Goal: Complete application form

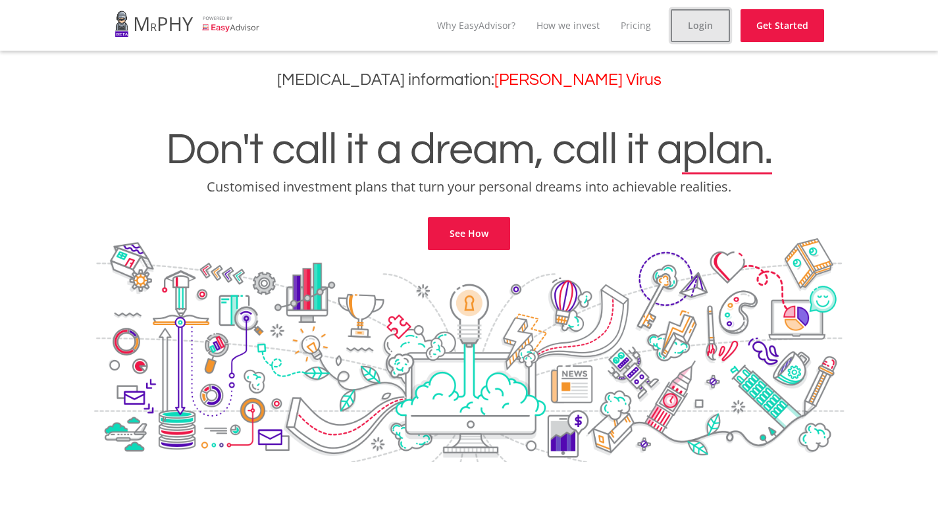
click at [690, 15] on link "Login" at bounding box center [700, 25] width 59 height 33
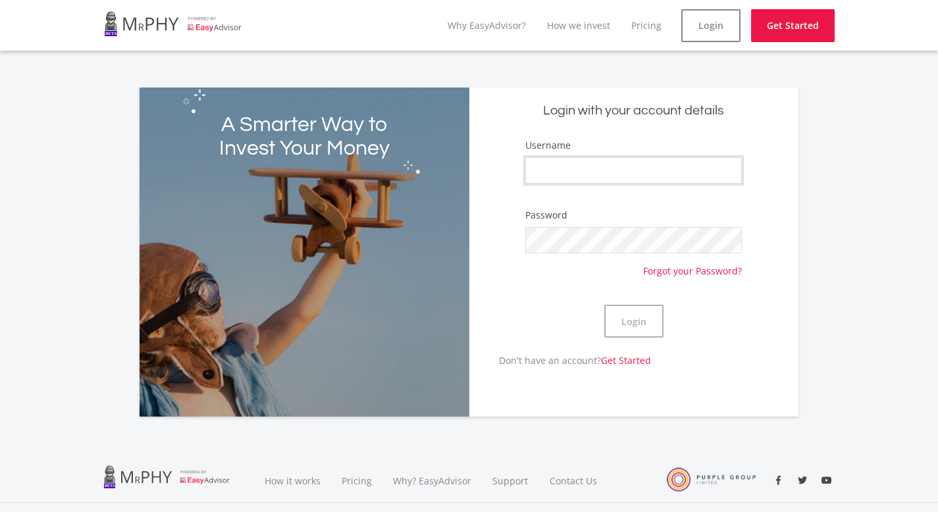
click at [567, 172] on input "Username" at bounding box center [634, 170] width 217 height 26
type input "l"
type input "Linathi"
click at [651, 314] on button "Login" at bounding box center [634, 321] width 59 height 33
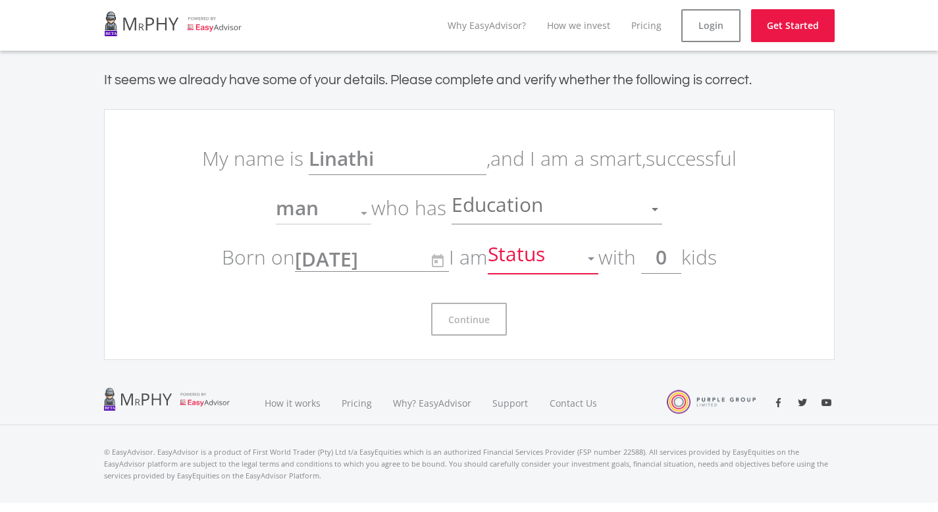
click at [595, 261] on div at bounding box center [591, 258] width 25 height 25
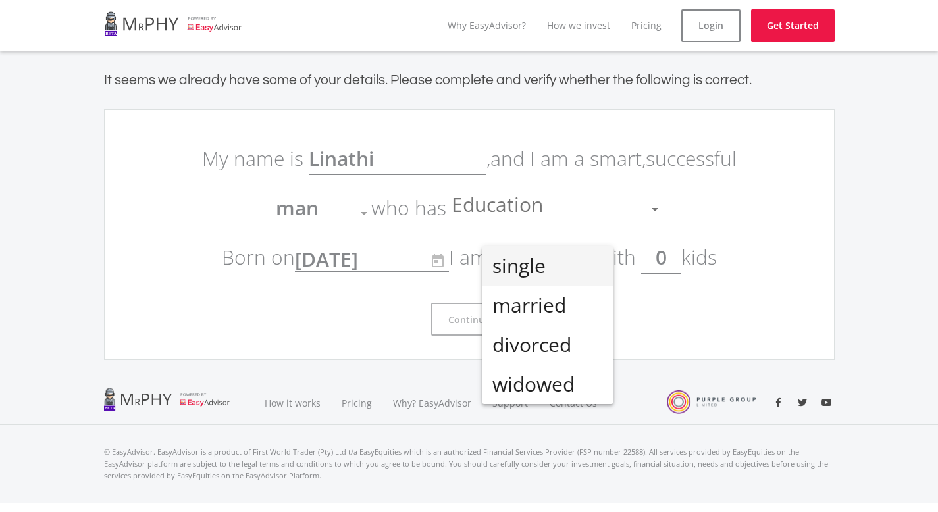
click at [595, 261] on span "single" at bounding box center [548, 266] width 111 height 40
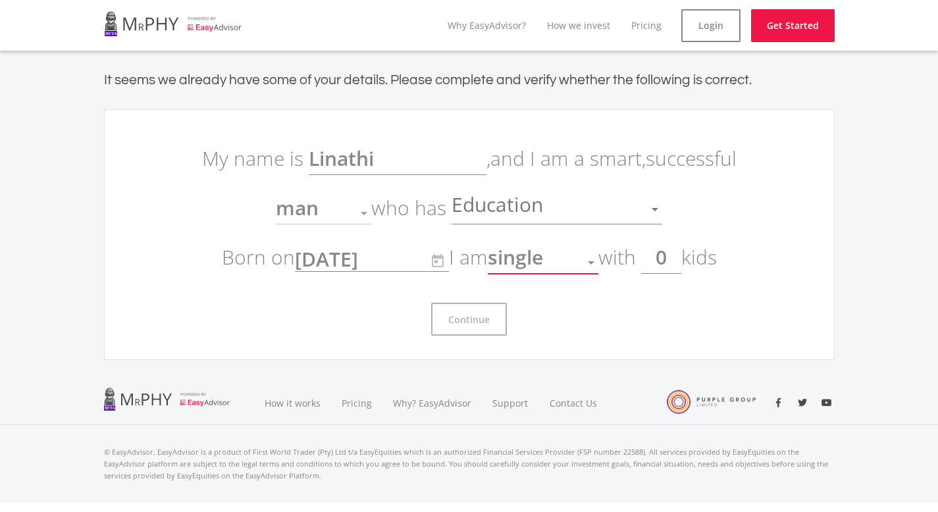
click at [664, 185] on p "My name is [PERSON_NAME] , and I am a smart, successful man Gender who has Educ…" at bounding box center [469, 208] width 553 height 148
click at [655, 200] on div at bounding box center [655, 209] width 25 height 25
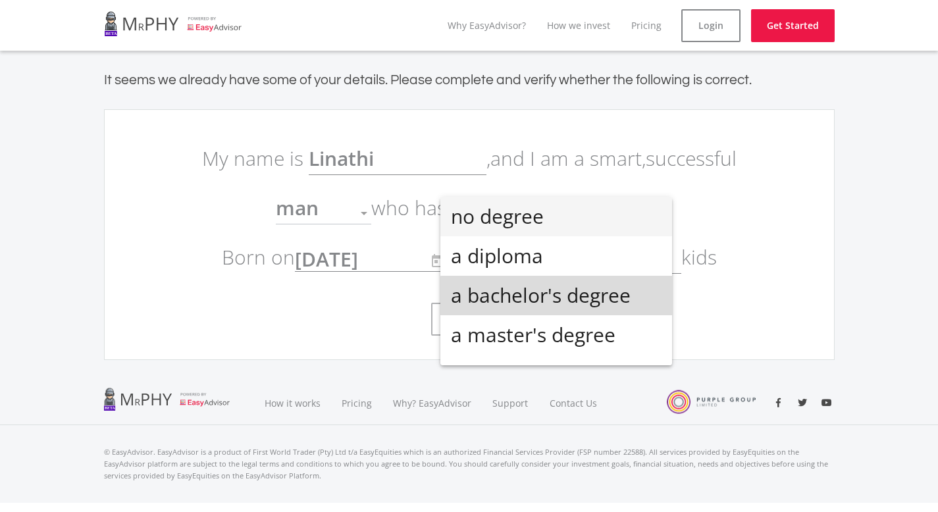
click at [573, 300] on span "a bachelor's degree" at bounding box center [556, 296] width 211 height 40
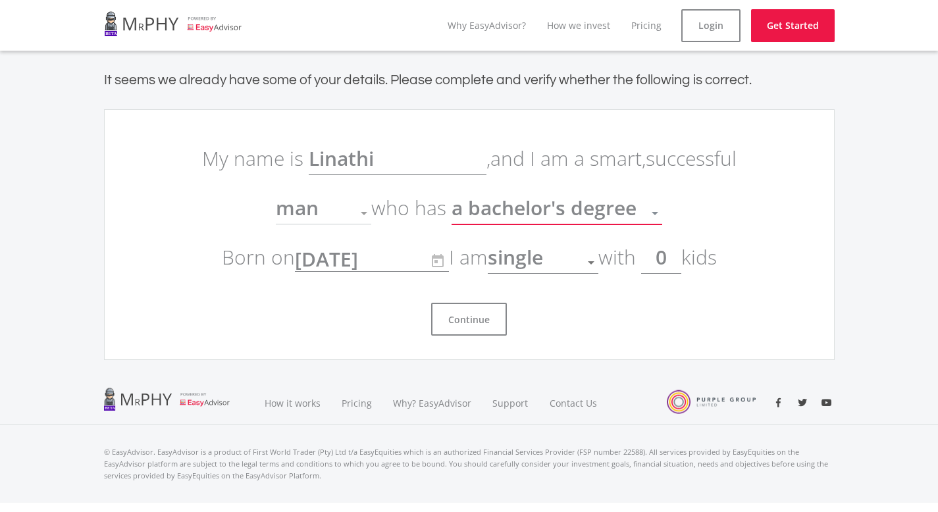
click at [364, 207] on div at bounding box center [364, 213] width 25 height 25
click at [364, 211] on div at bounding box center [364, 213] width 25 height 25
click at [364, 219] on div at bounding box center [364, 213] width 25 height 25
click at [364, 215] on div at bounding box center [364, 213] width 7 height 3
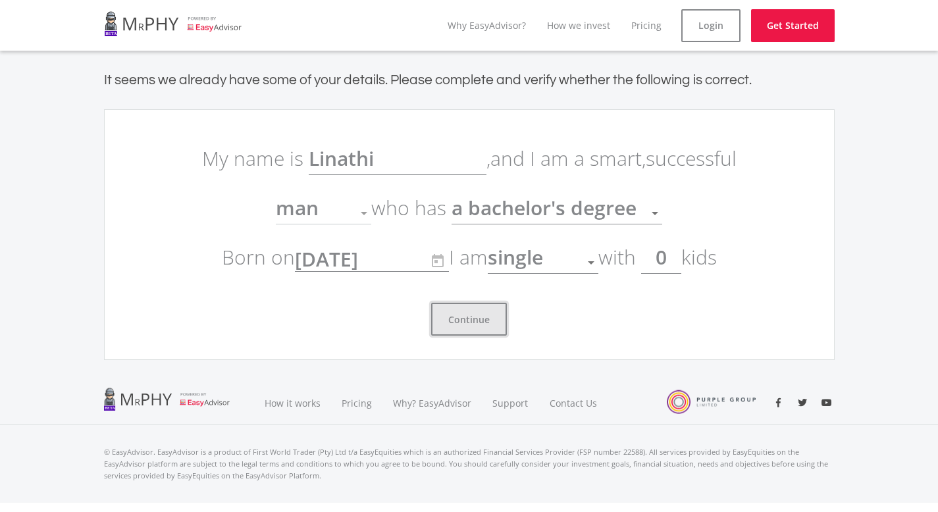
click at [464, 320] on button "Continue" at bounding box center [469, 319] width 76 height 33
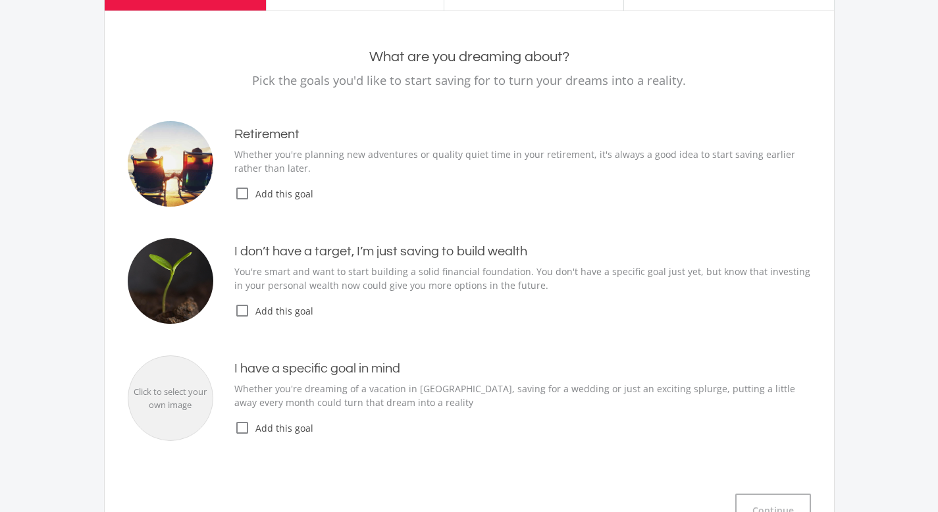
scroll to position [105, 0]
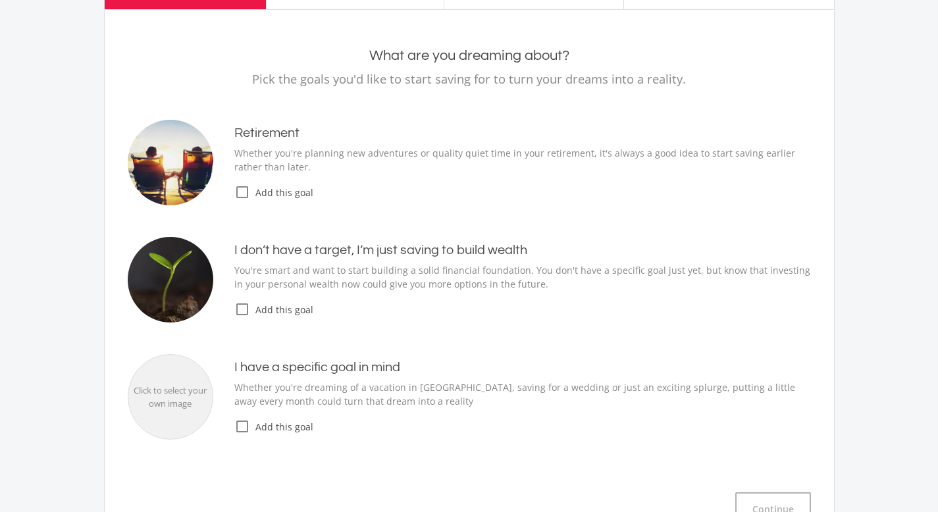
click at [242, 309] on icon "check_box_outline_blank" at bounding box center [242, 310] width 16 height 16
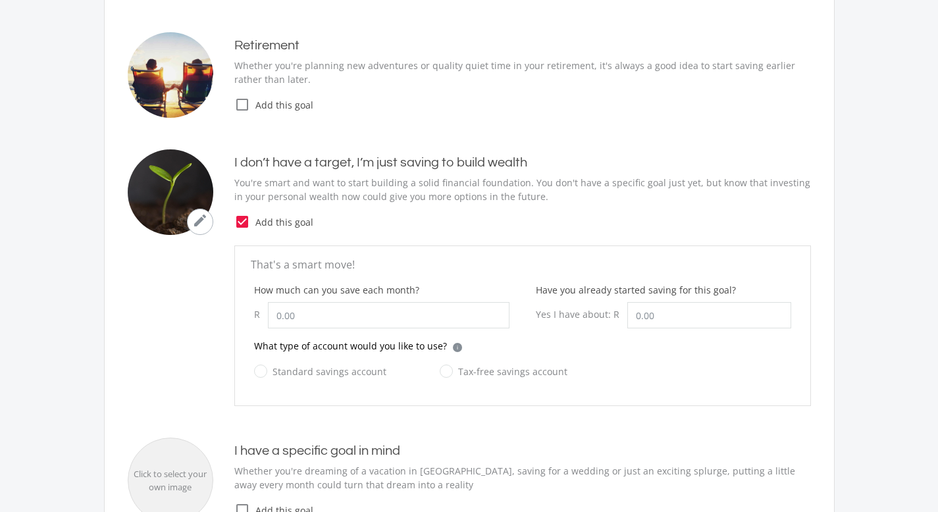
scroll to position [218, 0]
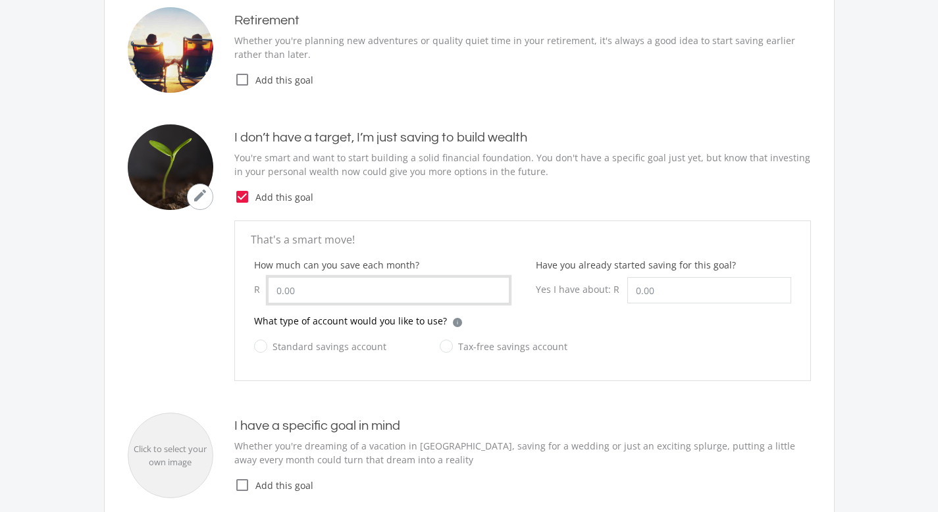
click at [298, 280] on input "How much can you save each month?" at bounding box center [389, 290] width 242 height 26
type input "650.00"
click at [663, 287] on input "Have you already started saving for this goal?" at bounding box center [710, 290] width 164 height 26
type input "250,000.00"
click at [451, 342] on label "Tax-free savings account" at bounding box center [504, 347] width 128 height 16
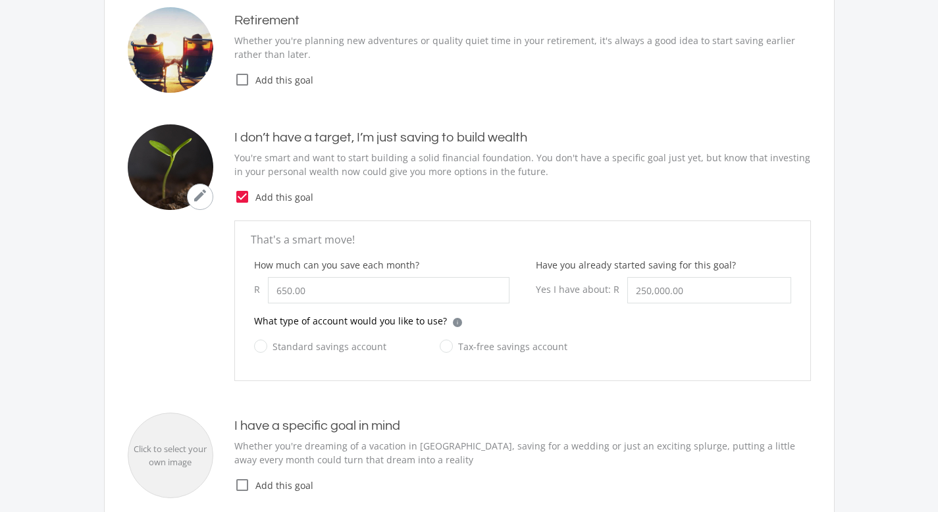
click at [451, 342] on input "Tax-free savings account" at bounding box center [491, 354] width 128 height 26
radio input "true"
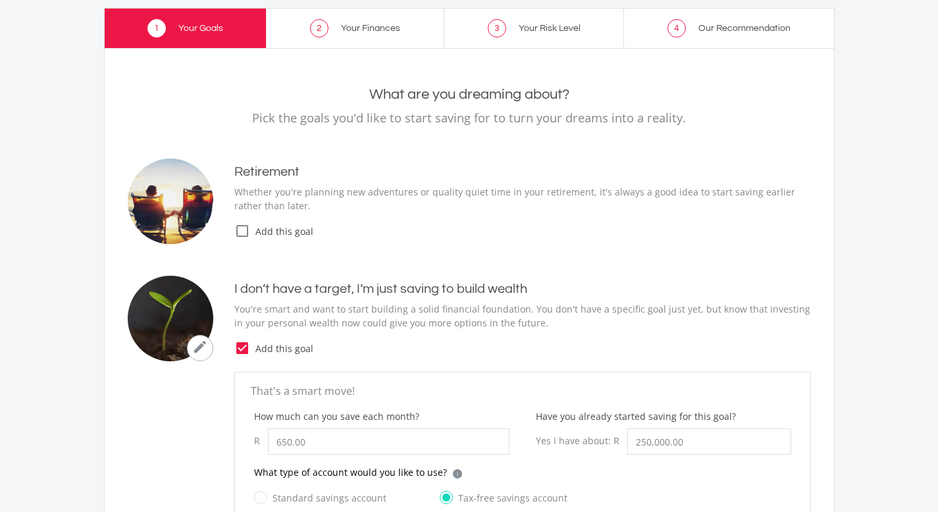
scroll to position [67, 0]
click at [238, 232] on icon "check_box_outline_blank" at bounding box center [242, 231] width 16 height 16
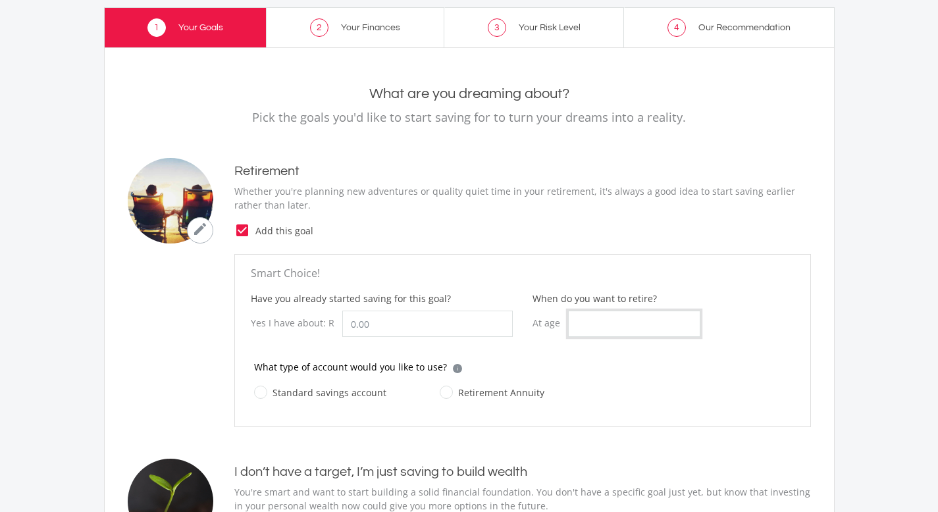
click at [610, 323] on input "When do you want to retire?" at bounding box center [634, 324] width 132 height 26
type input "60"
click at [410, 319] on input "Have you already started saving for this goal?" at bounding box center [427, 324] width 171 height 26
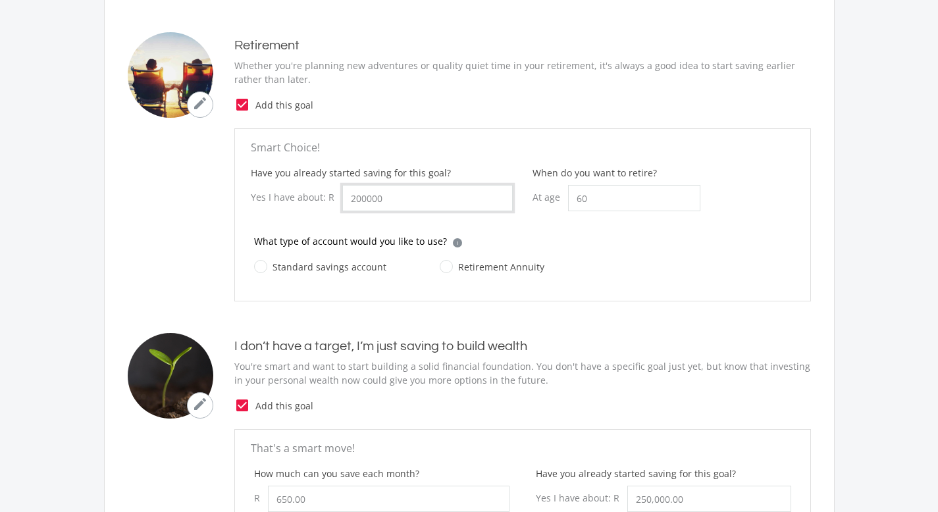
scroll to position [205, 0]
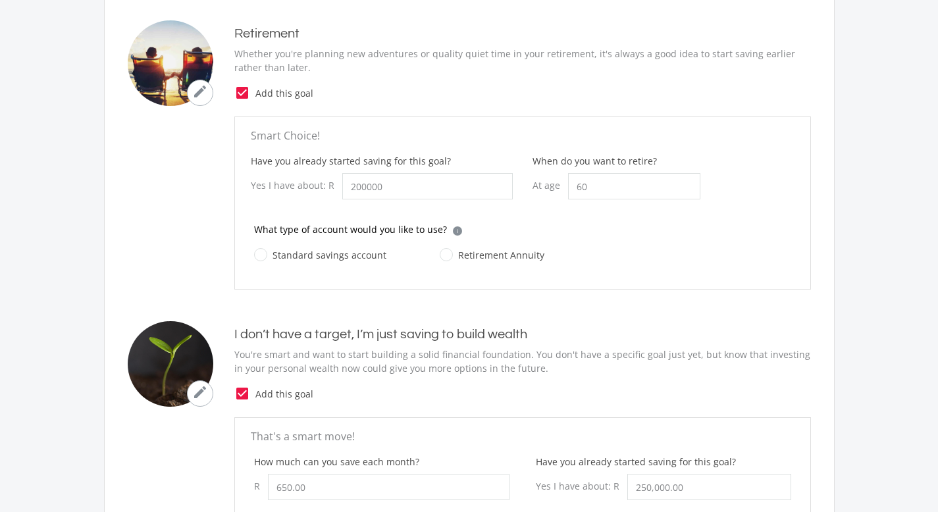
type input "200,000.00"
click at [452, 254] on label "Retirement Annuity" at bounding box center [492, 255] width 105 height 16
click at [452, 254] on input "Retirement Annuity" at bounding box center [479, 263] width 105 height 26
radio input "true"
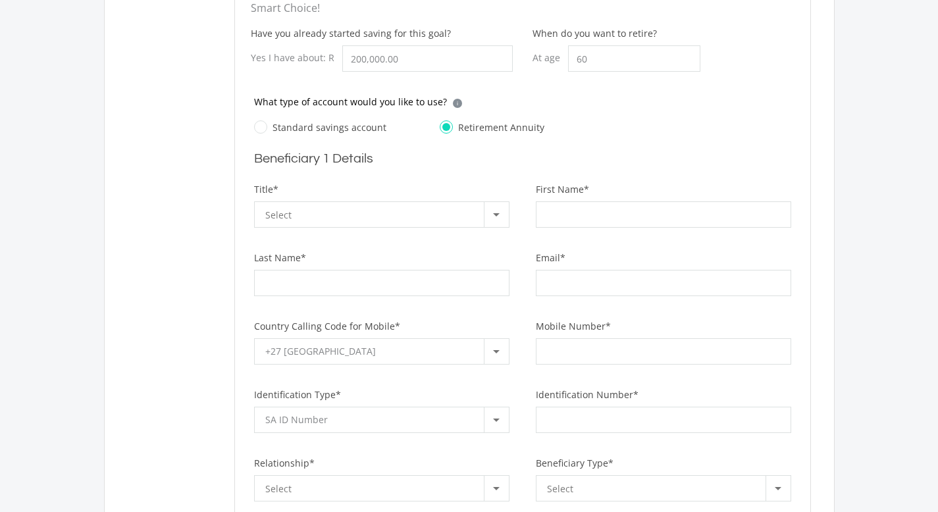
scroll to position [337, 0]
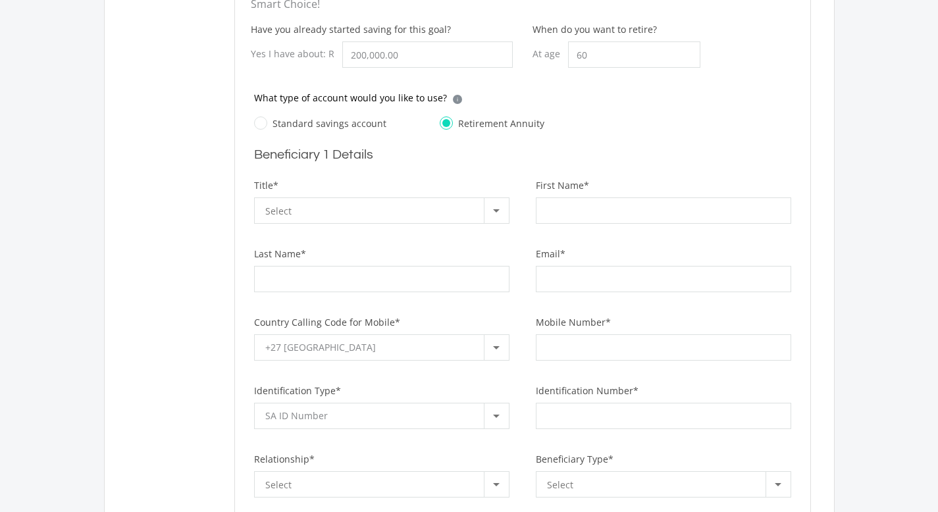
click at [312, 124] on label "Standard savings account" at bounding box center [320, 123] width 132 height 16
click at [312, 124] on input "Standard savings account" at bounding box center [307, 131] width 132 height 26
radio input "true"
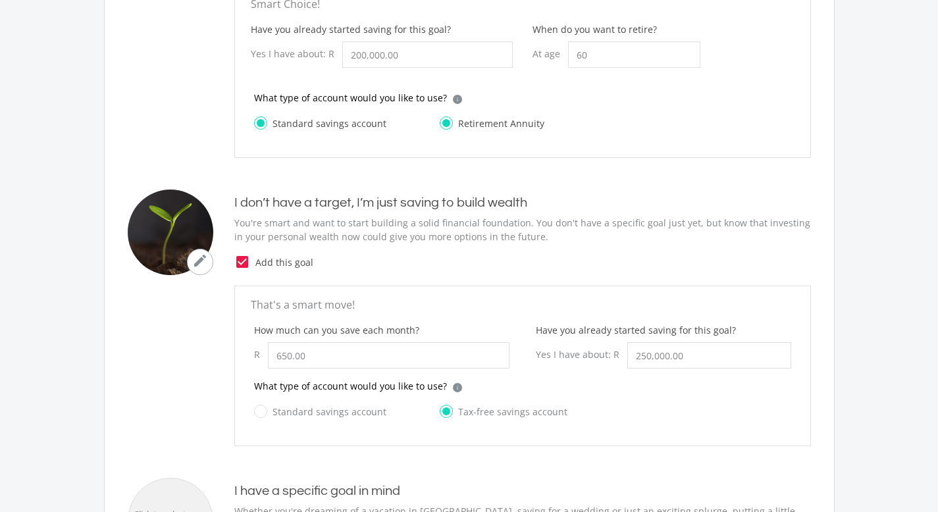
radio input "false"
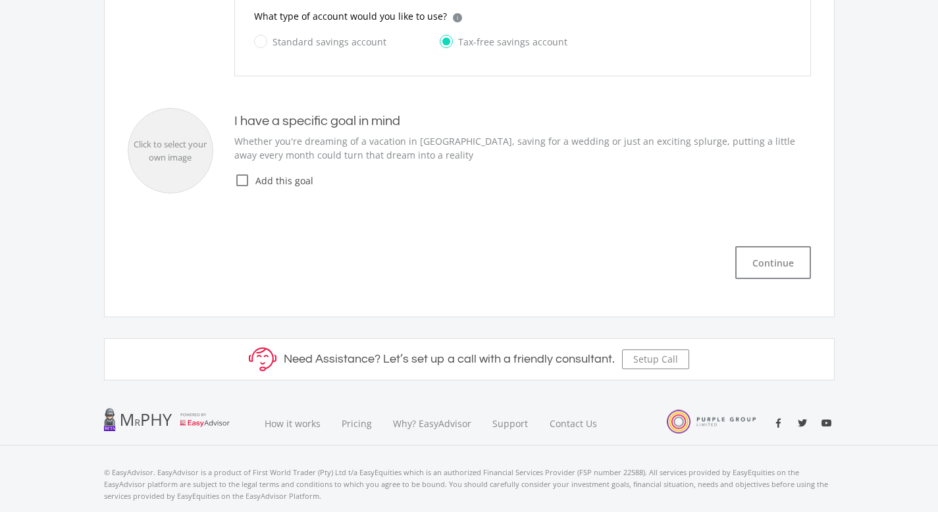
scroll to position [713, 0]
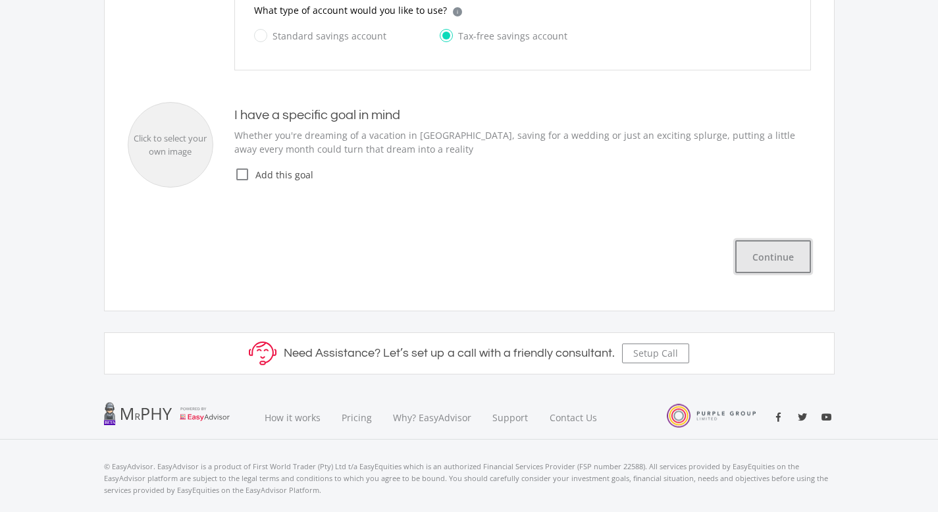
click at [783, 257] on button "Continue" at bounding box center [774, 256] width 76 height 33
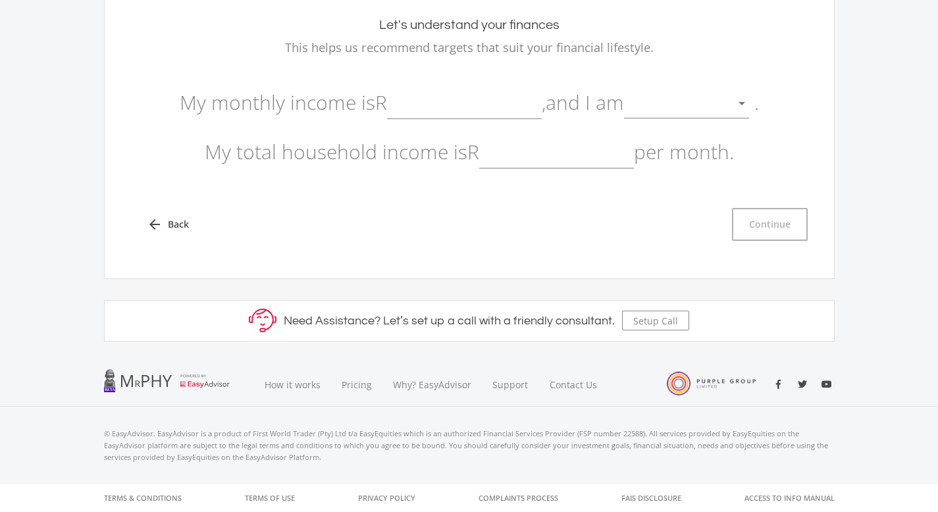
scroll to position [136, 0]
